Goal: Navigation & Orientation: Find specific page/section

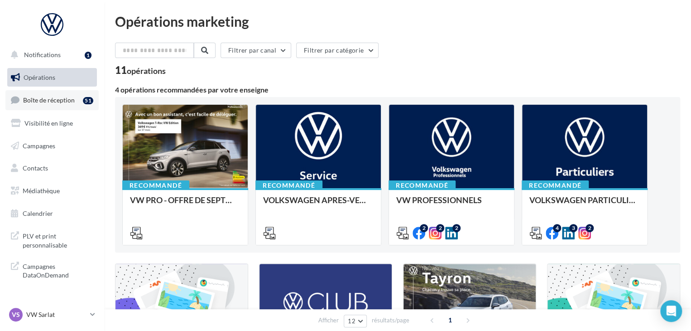
click at [86, 98] on div "51" at bounding box center [88, 100] width 10 height 7
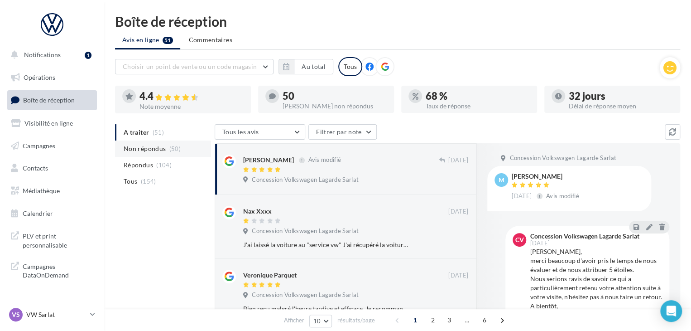
click at [150, 153] on span "Non répondus" at bounding box center [145, 148] width 42 height 9
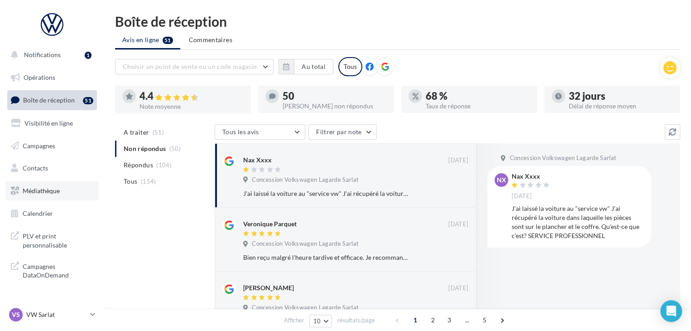
click at [54, 193] on span "Médiathèque" at bounding box center [41, 191] width 37 height 8
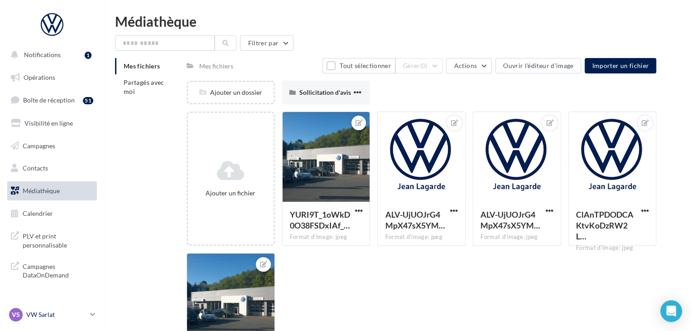
click at [85, 312] on p "VW Sarlat" at bounding box center [56, 314] width 60 height 9
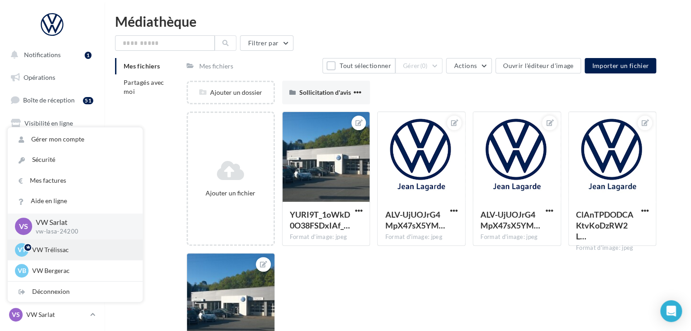
click at [69, 246] on p "VW Trélissac" at bounding box center [82, 249] width 100 height 9
